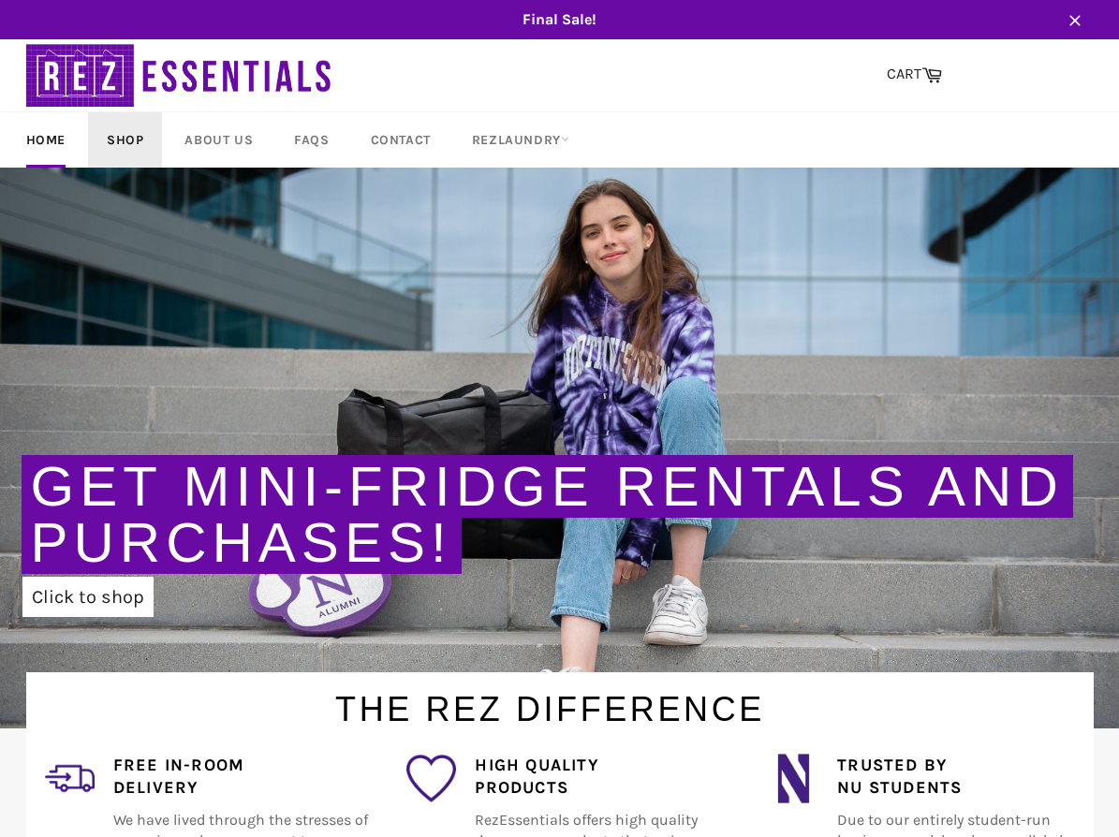
click at [132, 147] on link "Shop" at bounding box center [125, 139] width 74 height 55
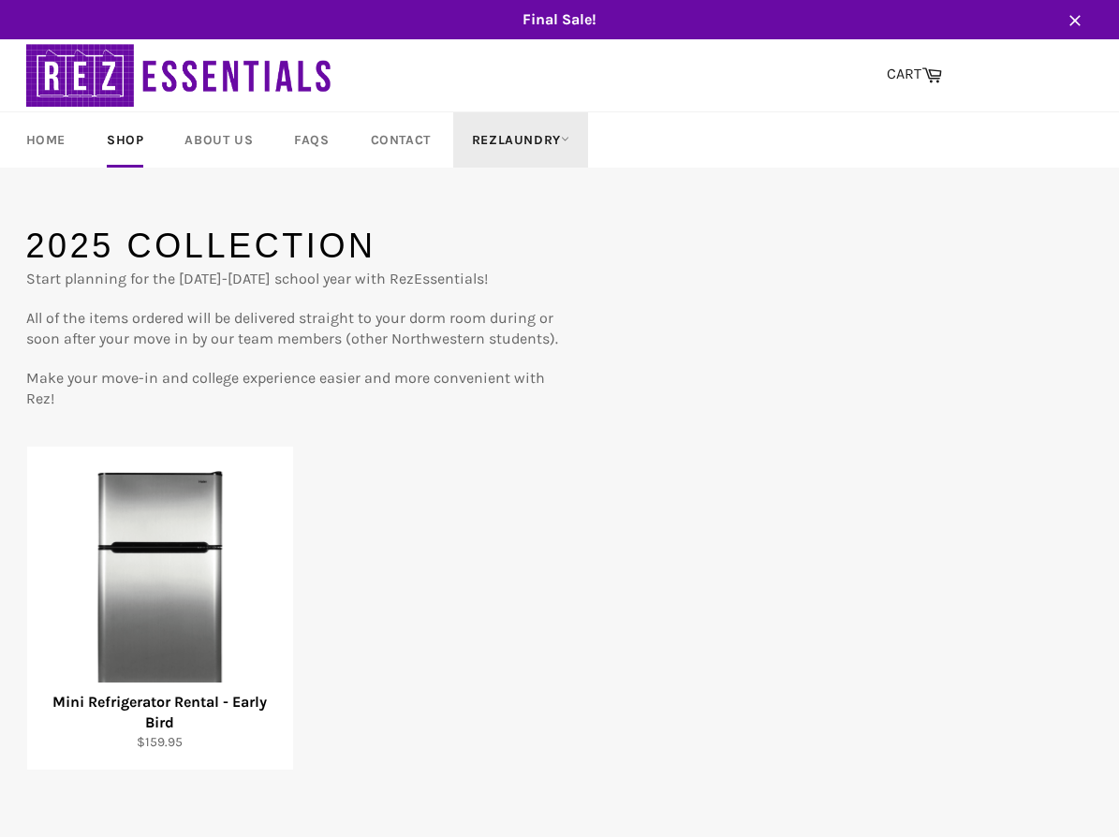
click at [530, 137] on link "RezLaundry" at bounding box center [520, 139] width 135 height 55
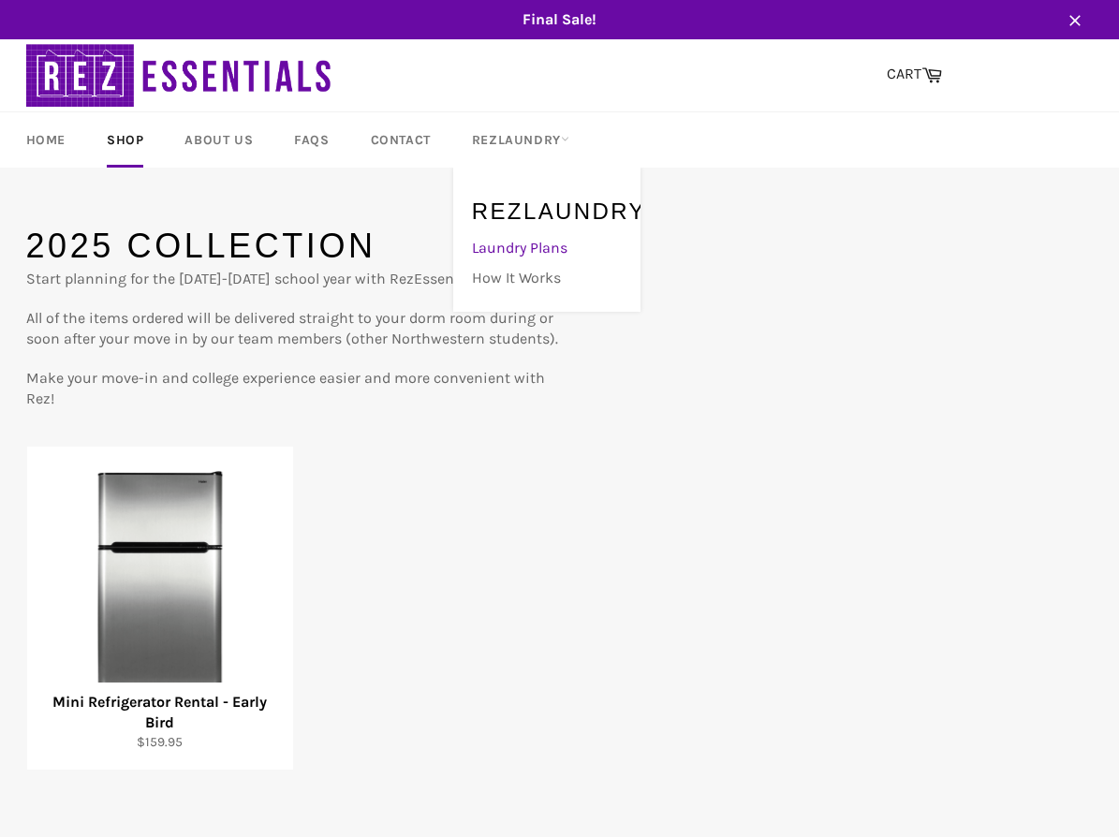
click at [534, 248] on link "Laundry Plans" at bounding box center [541, 248] width 159 height 30
